Goal: Use online tool/utility: Utilize a website feature to perform a specific function

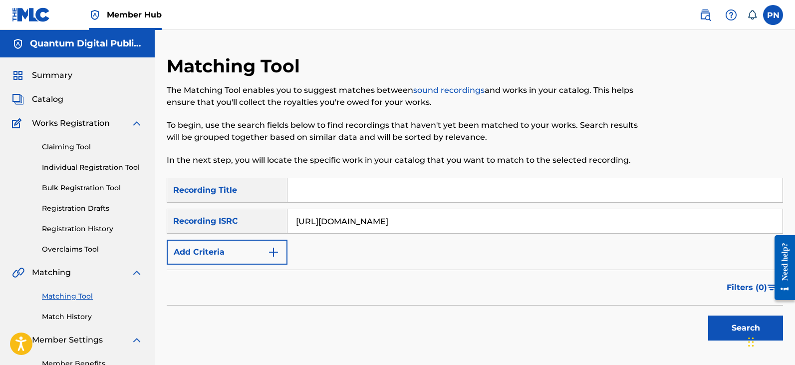
type input "[URL][DOMAIN_NAME]"
click at [83, 292] on link "Matching Tool" at bounding box center [92, 296] width 101 height 10
drag, startPoint x: 550, startPoint y: 233, endPoint x: 490, endPoint y: 226, distance: 59.8
click at [490, 226] on div "[URL][DOMAIN_NAME]" at bounding box center [534, 221] width 495 height 25
drag, startPoint x: 522, startPoint y: 221, endPoint x: 196, endPoint y: 255, distance: 328.2
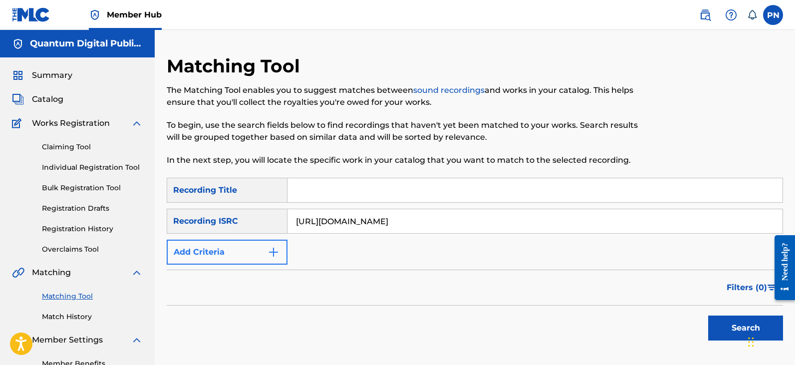
click at [231, 245] on div "SearchWithCriteria87fd23e2-1663-4b36-96f6-686da0f582ab Recording Title SearchWi…" at bounding box center [475, 221] width 616 height 87
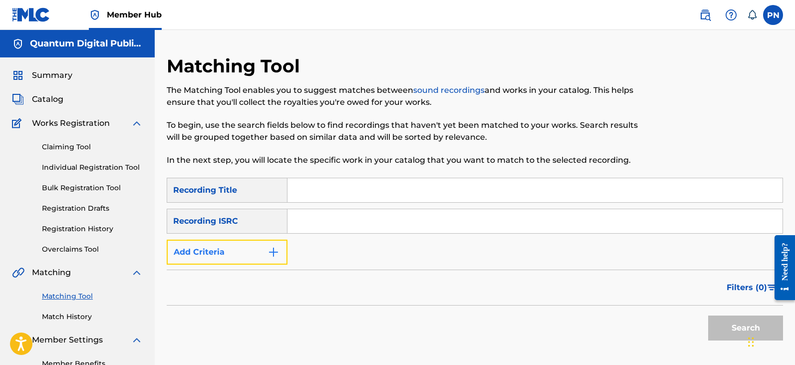
click at [274, 252] on img "Search Form" at bounding box center [273, 252] width 12 height 12
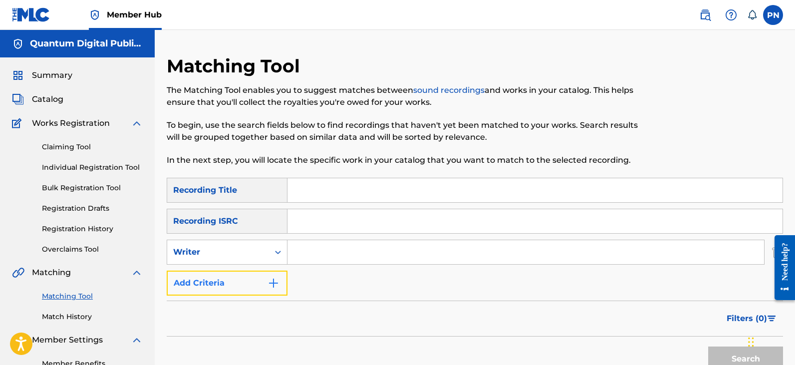
click at [275, 285] on img "Search Form" at bounding box center [273, 283] width 12 height 12
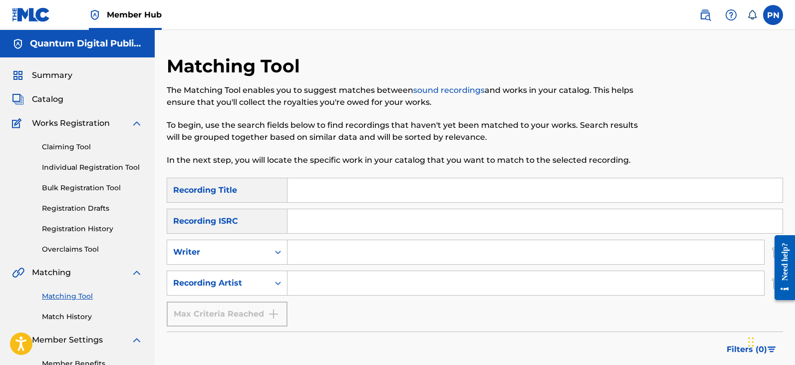
drag, startPoint x: 312, startPoint y: 280, endPoint x: 314, endPoint y: 285, distance: 5.4
click at [314, 280] on input "Search Form" at bounding box center [525, 283] width 477 height 24
